Goal: Information Seeking & Learning: Learn about a topic

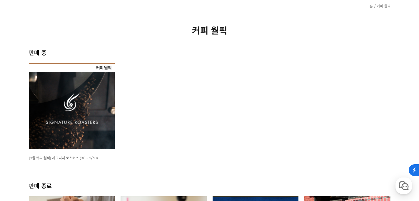
click at [73, 104] on img at bounding box center [72, 106] width 86 height 86
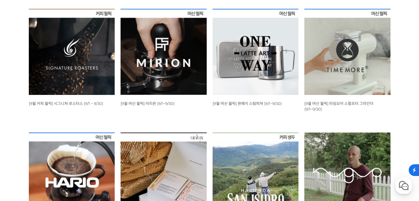
scroll to position [187, 0]
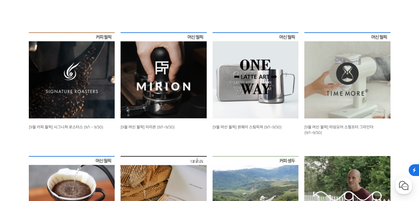
click at [88, 98] on img at bounding box center [72, 75] width 86 height 86
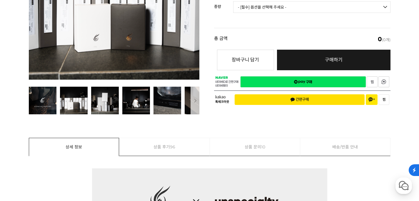
click at [65, 100] on img at bounding box center [74, 101] width 28 height 28
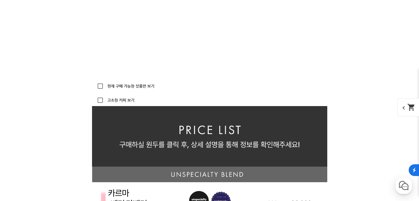
scroll to position [1199, 0]
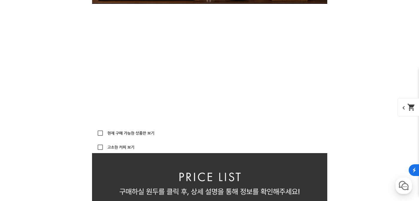
click at [124, 133] on label "현재 구매 가능한 상품만 보기" at bounding box center [130, 133] width 48 height 4
click at [106, 133] on input "현재 구매 가능한 상품만 보기" at bounding box center [100, 133] width 12 height 12
checkbox input "true"
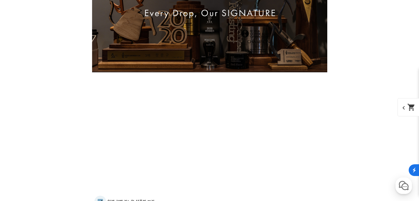
scroll to position [1253, 0]
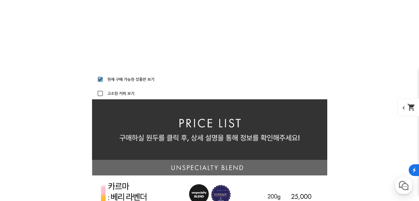
click at [125, 96] on div "고소한 커피 보기" at bounding box center [114, 94] width 40 height 12
click at [125, 95] on label "고소한 커피 보기" at bounding box center [120, 94] width 28 height 4
click at [106, 95] on input "고소한 커피 보기" at bounding box center [100, 94] width 12 height 12
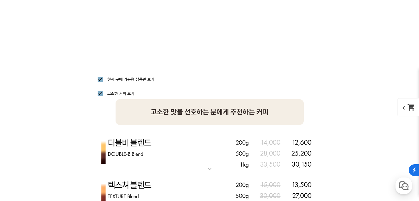
click at [125, 95] on label "고소한 커피 보기" at bounding box center [120, 94] width 28 height 4
click at [106, 95] on input "고소한 커피 보기" at bounding box center [100, 94] width 12 height 12
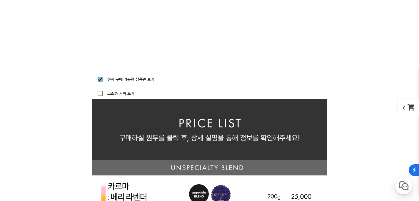
click at [125, 95] on label "고소한 커피 보기" at bounding box center [120, 94] width 28 height 4
click at [106, 95] on input "고소한 커피 보기" at bounding box center [100, 94] width 12 height 12
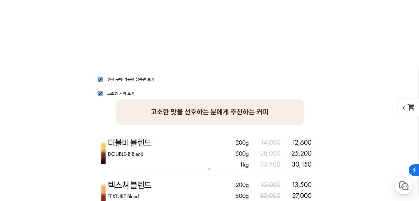
click at [125, 95] on label "고소한 커피 보기" at bounding box center [120, 94] width 28 height 4
click at [106, 95] on input "고소한 커피 보기" at bounding box center [100, 94] width 12 height 12
checkbox input "false"
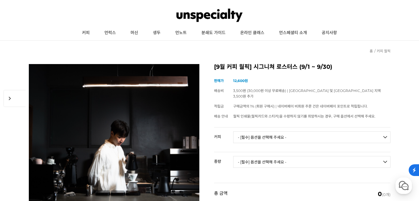
scroll to position [0, 0]
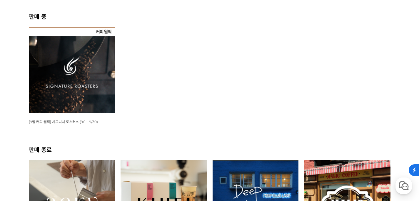
scroll to position [179, 0]
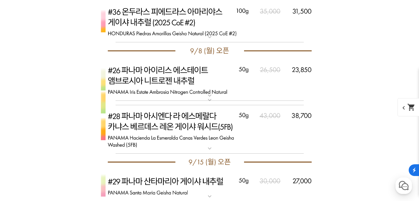
scroll to position [1610, 0]
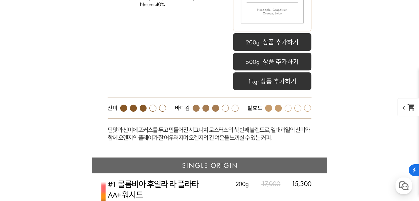
scroll to position [1553, 0]
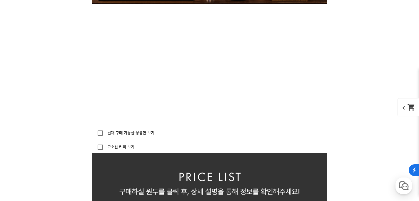
scroll to position [1162, 0]
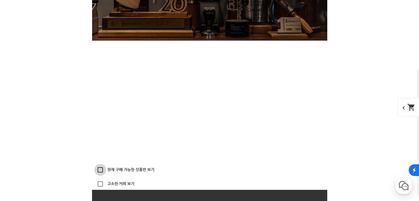
click at [105, 172] on input "현재 구매 가능한 상품만 보기" at bounding box center [100, 170] width 12 height 12
click at [105, 171] on input "현재 구매 가능한 상품만 보기" at bounding box center [100, 170] width 12 height 12
checkbox input "false"
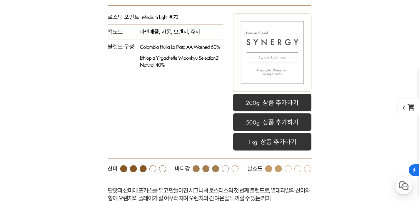
scroll to position [1525, 0]
